Goal: Task Accomplishment & Management: Complete application form

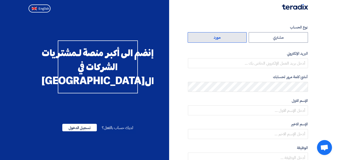
click at [208, 38] on label "مورد" at bounding box center [217, 37] width 59 height 11
click at [208, 38] on input "مورد" at bounding box center [217, 38] width 59 height 10
radio input "true"
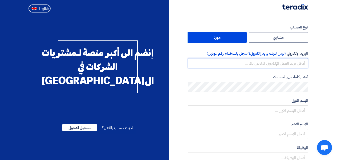
click at [296, 62] on input "email" at bounding box center [248, 63] width 120 height 10
type input "[EMAIL_ADDRESS][DOMAIN_NAME]"
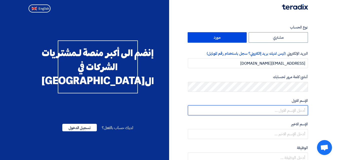
click at [291, 109] on input "text" at bounding box center [248, 111] width 120 height 10
type input "ث"
type input "elya"
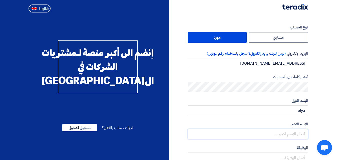
click at [289, 137] on input "text" at bounding box center [248, 134] width 120 height 10
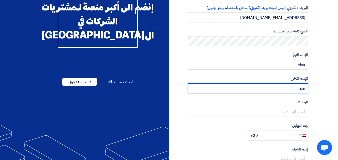
scroll to position [50, 0]
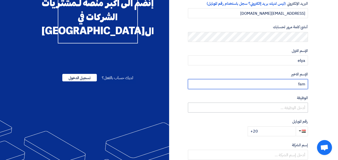
type input "fam"
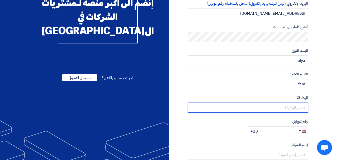
click at [294, 108] on input "text" at bounding box center [248, 108] width 120 height 10
type input "e"
type input "Engineer"
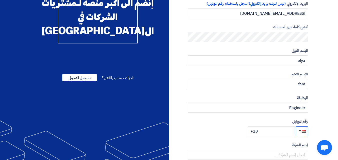
click at [300, 131] on span "button" at bounding box center [300, 131] width 3 height 1
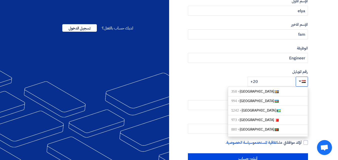
scroll to position [100, 0]
click at [263, 82] on input "+20" at bounding box center [272, 82] width 48 height 10
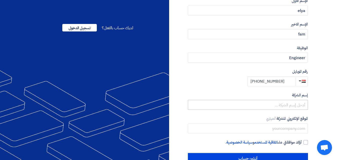
type input "[PHONE_NUMBER]"
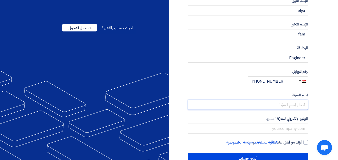
click at [298, 103] on input "text" at bounding box center [248, 105] width 120 height 10
type input "c"
type input "COMAG Engineering"
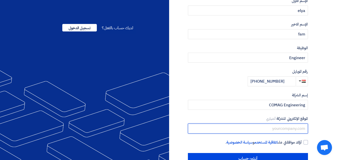
click at [287, 128] on input "text" at bounding box center [248, 129] width 120 height 10
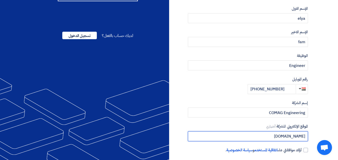
scroll to position [114, 0]
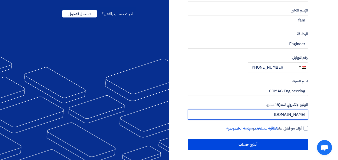
type input "[DOMAIN_NAME]"
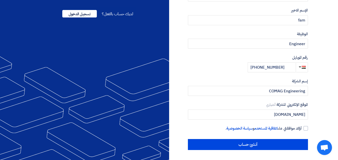
click at [307, 132] on div "نوع الحساب مشتري مورد البريد الإلكتروني (ليس لديك بريد إالكتروني؟ سجل باستخدام …" at bounding box center [248, 30] width 120 height 240
click at [306, 129] on div at bounding box center [305, 128] width 5 height 5
click at [302, 129] on input "أؤكد موافقتي على اتفاقية المستخدم و سياسة الخصوصية ." at bounding box center [242, 131] width 120 height 10
checkbox input "true"
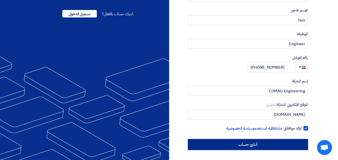
click at [262, 143] on input "أنشئ حساب" at bounding box center [248, 144] width 120 height 11
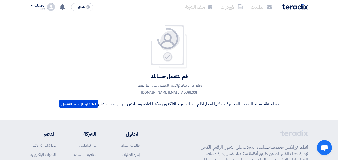
scroll to position [75, 0]
